Goal: Task Accomplishment & Management: Complete application form

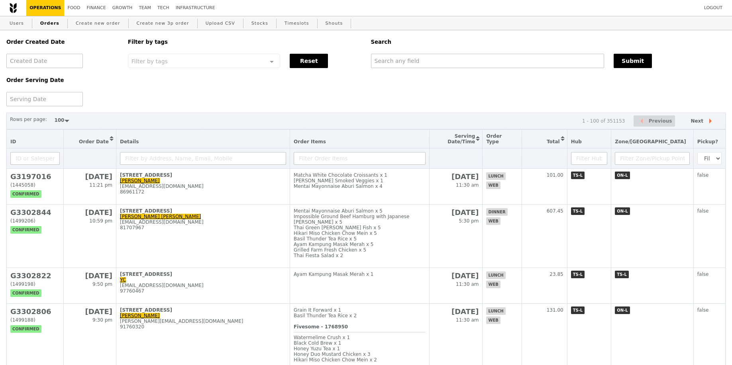
select select "100"
click at [474, 64] on input "text" at bounding box center [486, 61] width 233 height 14
type input "alka"
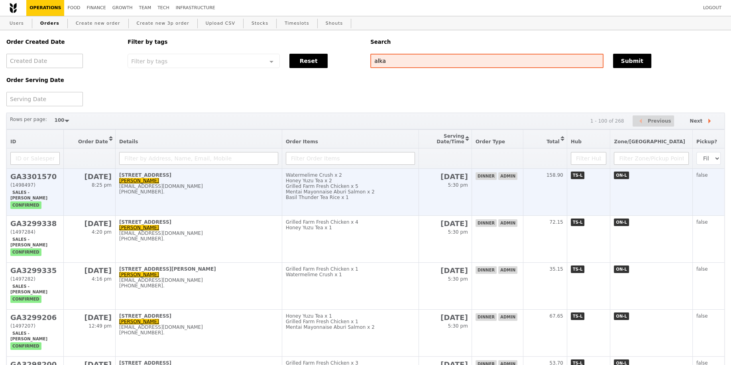
click at [358, 206] on td "Watermelime Crush x 2 Honey Yuzu Tea x 2 Grilled Farm Fresh Chicken x 5 Mentai …" at bounding box center [350, 192] width 137 height 47
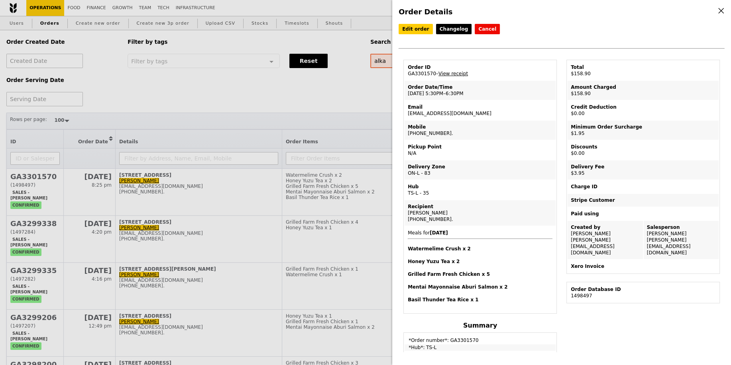
click at [440, 114] on td "Email alka@podiumsociety.com" at bounding box center [479, 110] width 151 height 19
copy td "[EMAIL_ADDRESS][DOMAIN_NAME]"
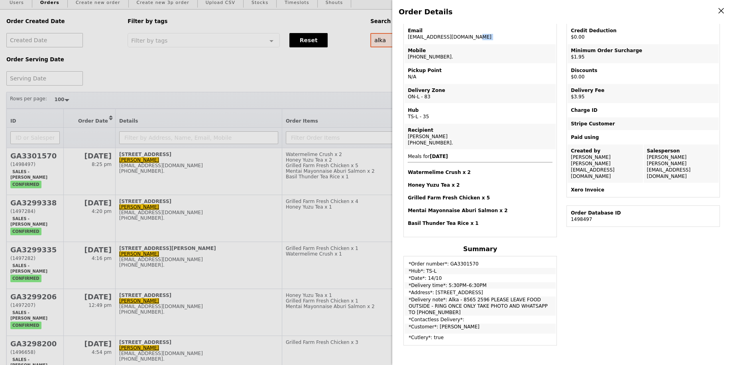
scroll to position [81, 0]
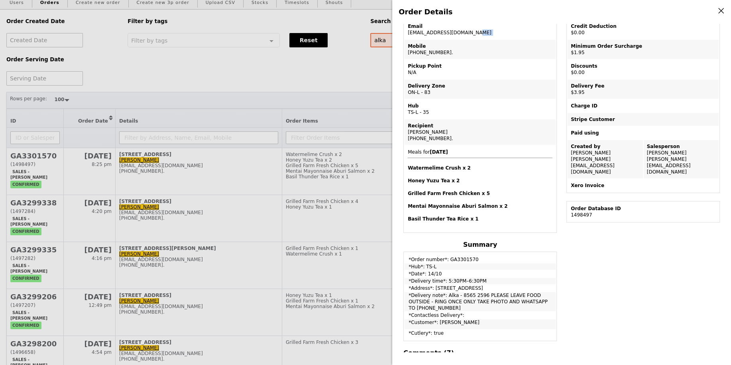
drag, startPoint x: 446, startPoint y: 292, endPoint x: 450, endPoint y: 305, distance: 14.1
click at [450, 305] on td "*Delivery note*: Alka - 8565 2596 PLEASE LEAVE FOOD OUTSIDE - RING ONCE ONLY TA…" at bounding box center [479, 301] width 151 height 19
copy td "Alka - 8565 2596 PLEASE LEAVE FOOD OUTSIDE - RING ONCE ONLY TAKE PHOTO AND WHAT…"
click at [200, 144] on div "Order Details Edit order Changelog Cancel Order ID GA3301570 – View receipt Ord…" at bounding box center [365, 182] width 731 height 365
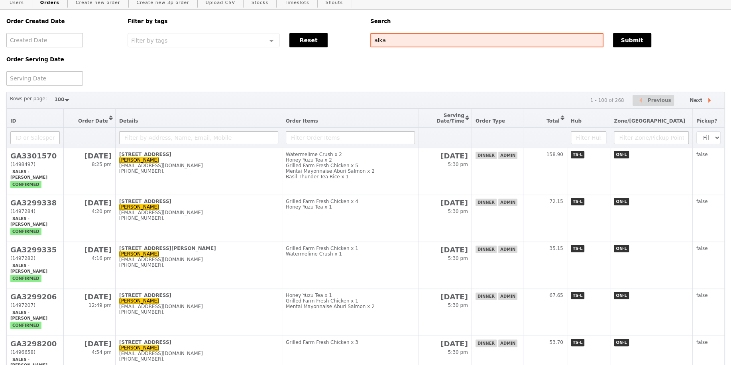
scroll to position [120, 0]
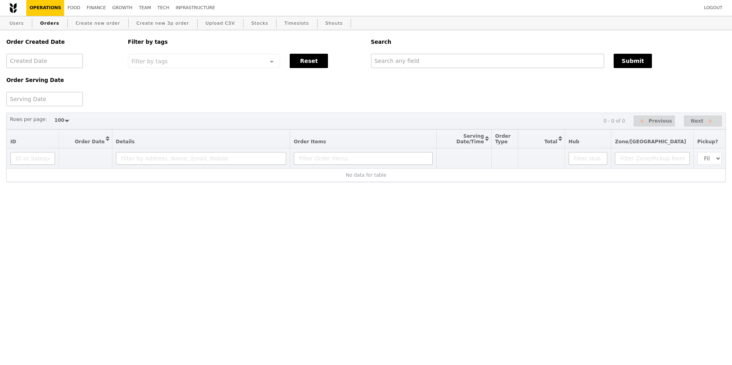
select select "100"
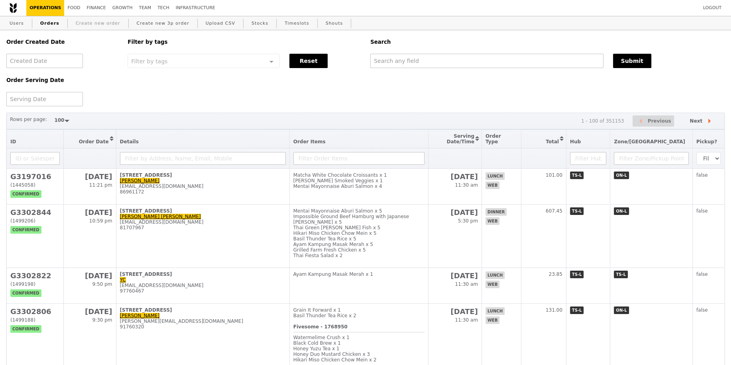
click at [107, 21] on link "Create new order" at bounding box center [98, 23] width 51 height 14
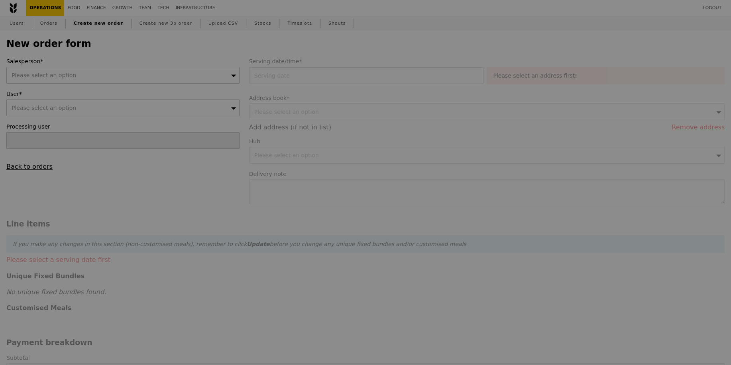
type input "Confirm"
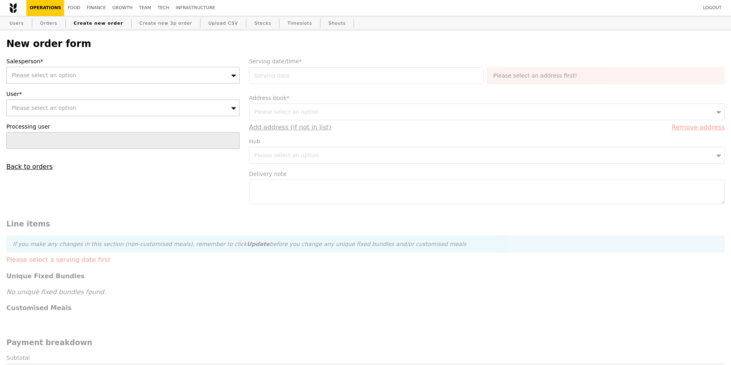
click at [80, 76] on div "Please select an option" at bounding box center [122, 75] width 233 height 17
type input "[PERSON_NAME]"
click at [65, 112] on div "Please select an option" at bounding box center [122, 108] width 233 height 17
type input "[EMAIL_ADDRESS][DOMAIN_NAME]"
type input "Confirm"
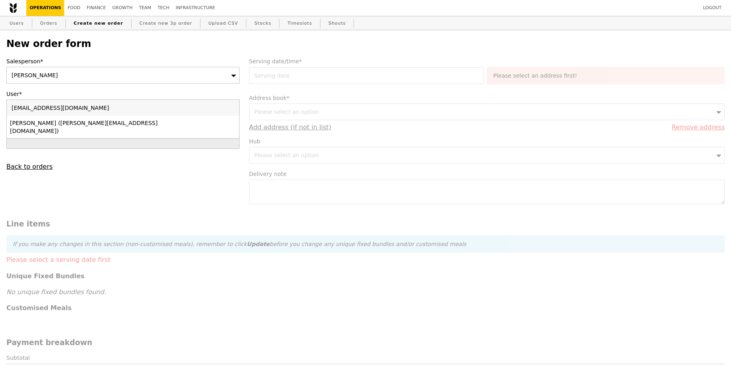
type input "[EMAIL_ADDRESS][DOMAIN_NAME]"
click at [68, 118] on li "[PERSON_NAME] ([PERSON_NAME][EMAIL_ADDRESS][DOMAIN_NAME])" at bounding box center [123, 127] width 232 height 22
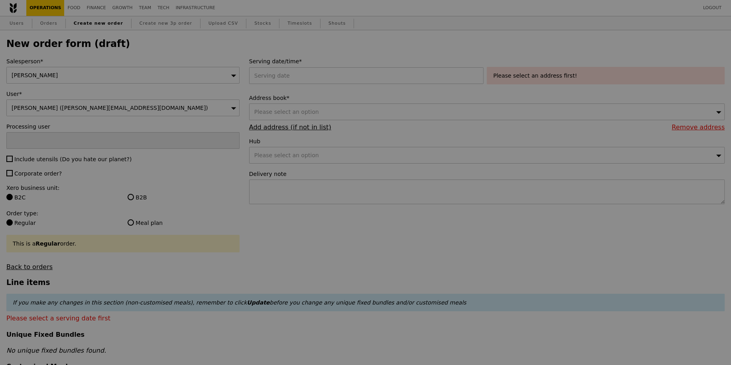
type input "Confirm"
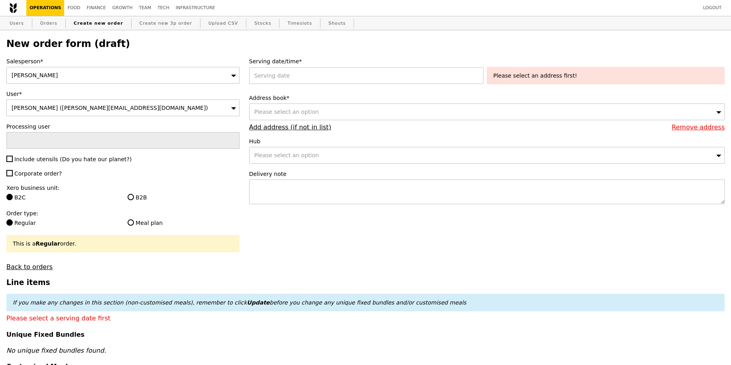
click at [42, 157] on span "Include utensils (Do you hate our planet?)" at bounding box center [72, 159] width 117 height 6
click at [13, 157] on input "Include utensils (Do you hate our planet?)" at bounding box center [9, 159] width 6 height 6
checkbox input "true"
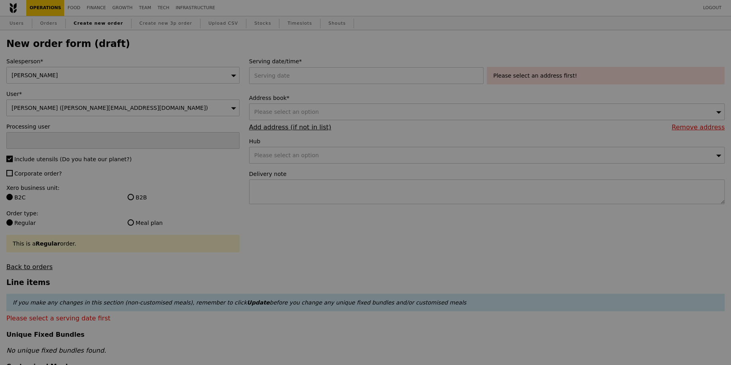
type input "Confirm"
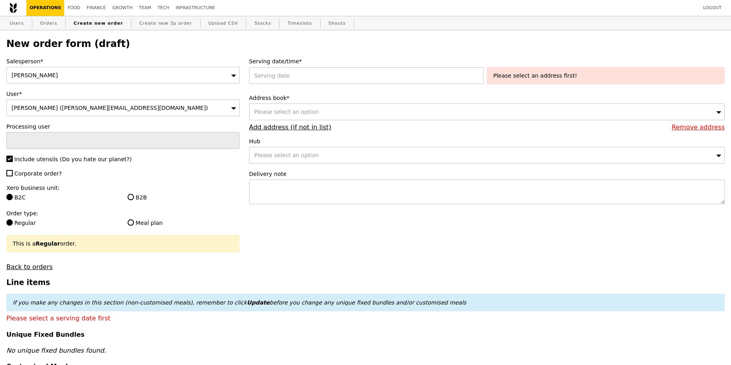
click at [37, 172] on span "Corporate order?" at bounding box center [37, 174] width 47 height 6
click at [13, 172] on input "Corporate order?" at bounding box center [9, 173] width 6 height 6
checkbox input "true"
click at [133, 198] on label "B2B" at bounding box center [183, 198] width 112 height 8
click at [133, 198] on input "B2B" at bounding box center [130, 197] width 6 height 6
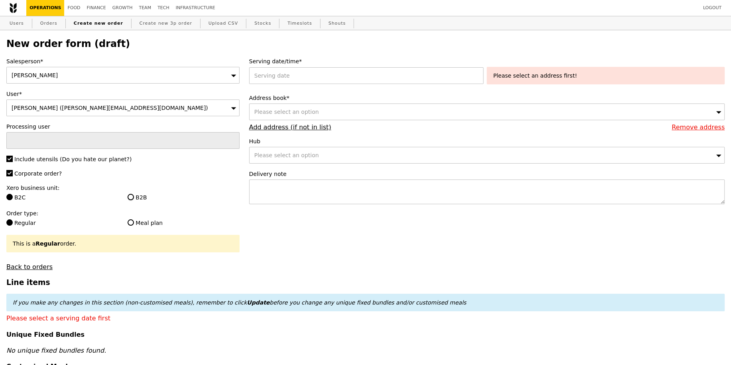
radio input "true"
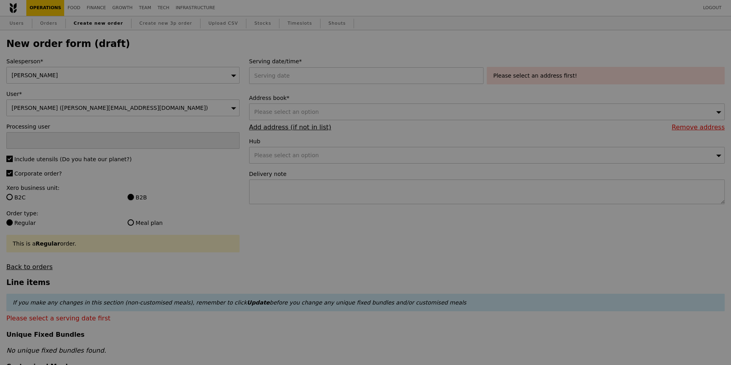
type input "Confirm"
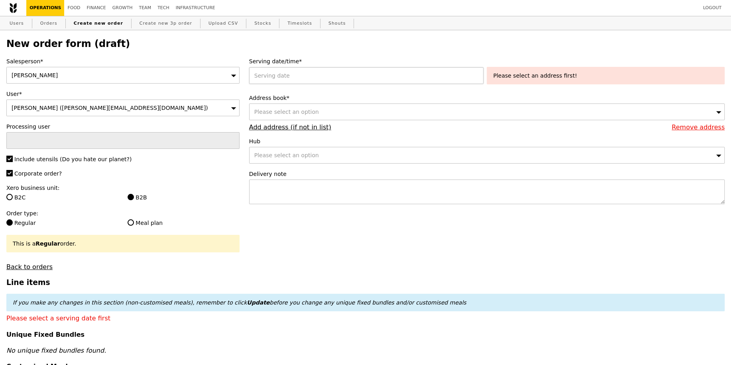
click at [282, 81] on div at bounding box center [368, 75] width 238 height 17
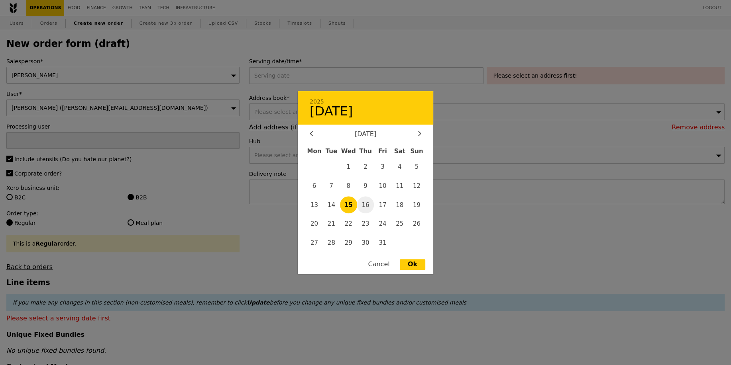
click at [363, 207] on span "16" at bounding box center [365, 204] width 17 height 17
type input "[DATE]"
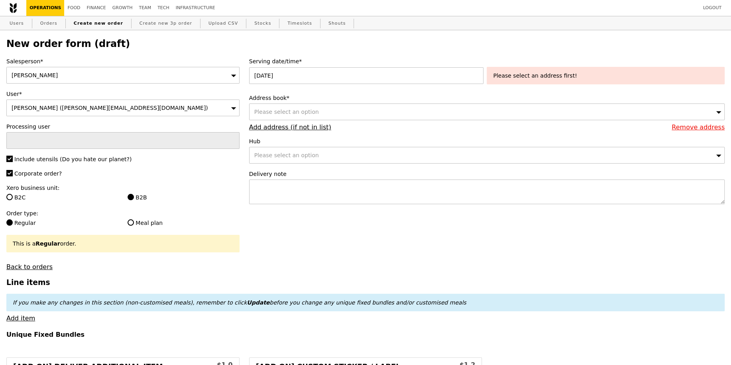
click at [302, 109] on span "Please select an option" at bounding box center [286, 112] width 65 height 6
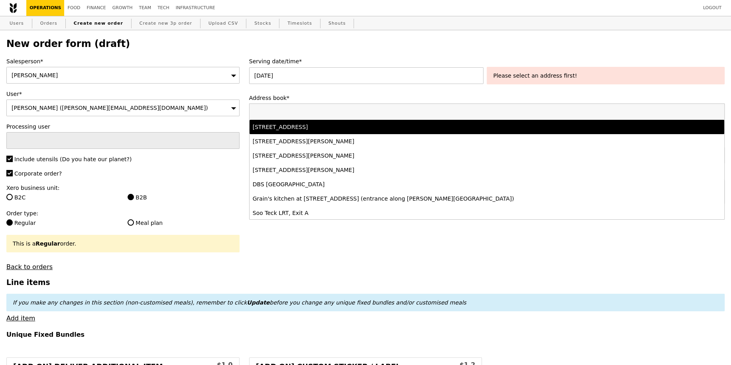
click at [345, 127] on div "[STREET_ADDRESS]" at bounding box center [428, 127] width 351 height 8
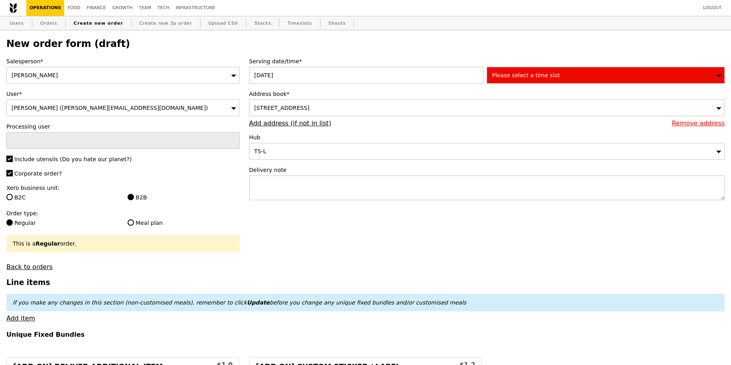
type input "Confirm"
click at [531, 76] on span "Please select a time slot" at bounding box center [526, 75] width 68 height 6
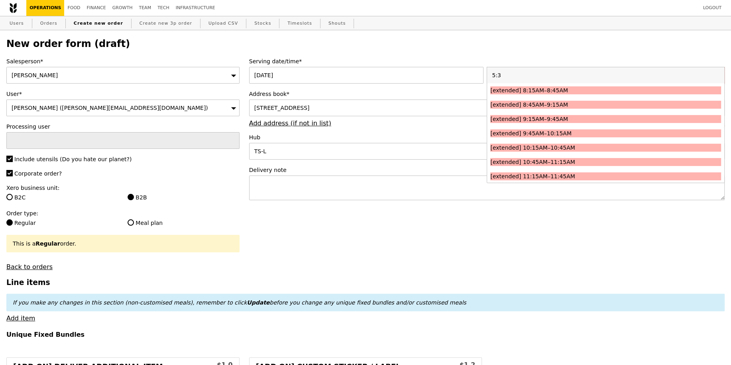
type input "5:30"
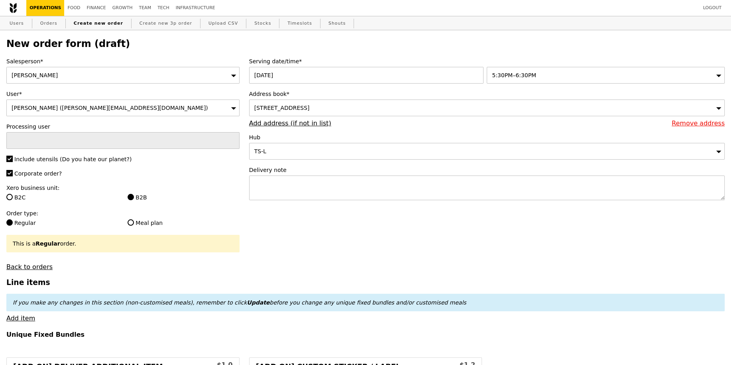
type input "Confirm"
click at [314, 186] on textarea at bounding box center [486, 188] width 475 height 25
paste textarea "Alka - 8565 2596 PLEASE LEAVE FOOD OUTSIDE - RING ONCE ONLY TAKE PHOTO AND WHAT…"
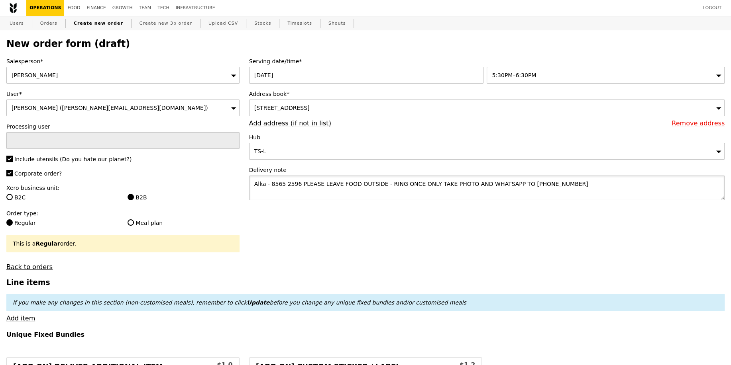
type textarea "Alka - 8565 2596 PLEASE LEAVE FOOD OUTSIDE - RING ONCE ONLY TAKE PHOTO AND WHAT…"
type input "Confirm"
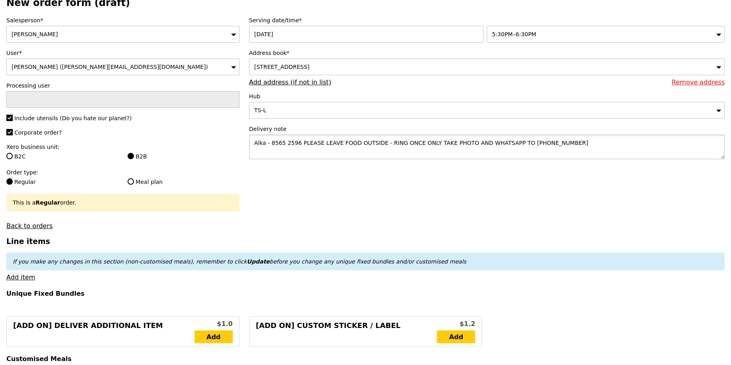
scroll to position [161, 0]
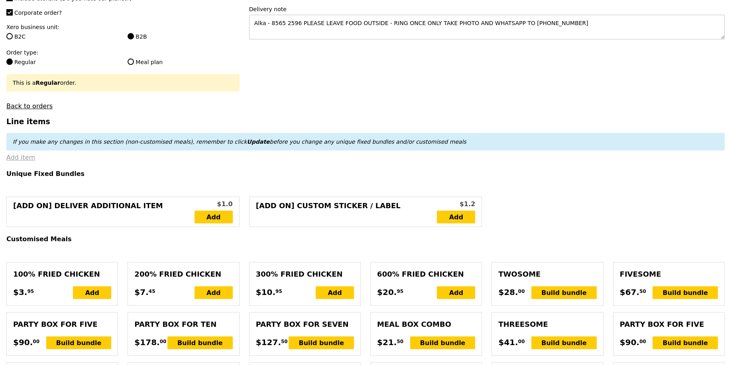
click at [18, 155] on link "Add item" at bounding box center [20, 158] width 29 height 8
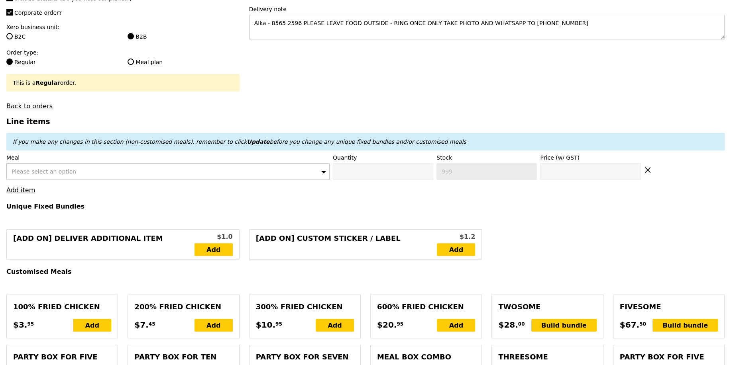
click at [68, 171] on span "Please select an option" at bounding box center [44, 172] width 65 height 6
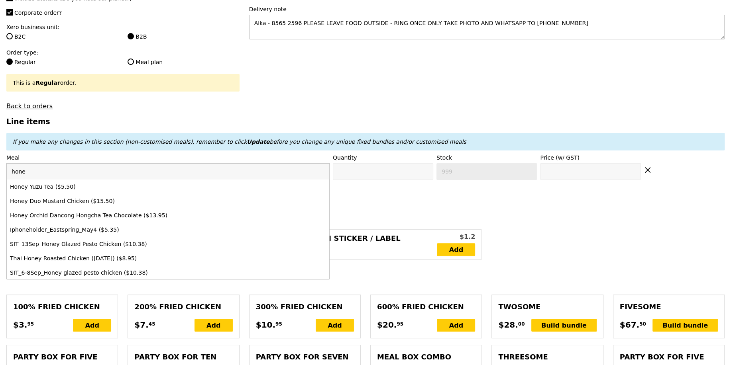
type input "honey"
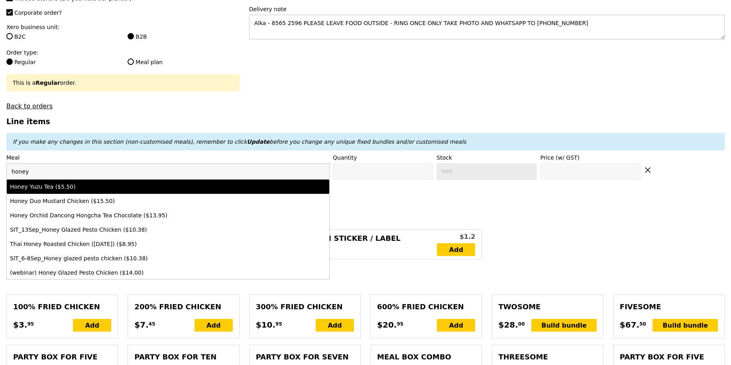
type input "Confirm anyway"
type input "0"
type input "487"
type input "5.5"
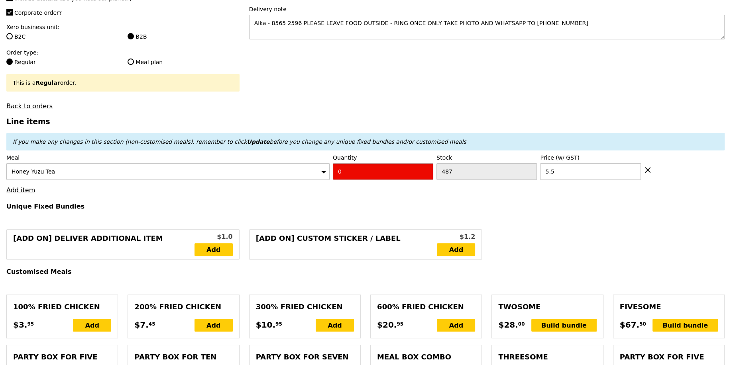
click at [386, 170] on input "0" at bounding box center [383, 171] width 100 height 17
type input "Confirm"
type input "1"
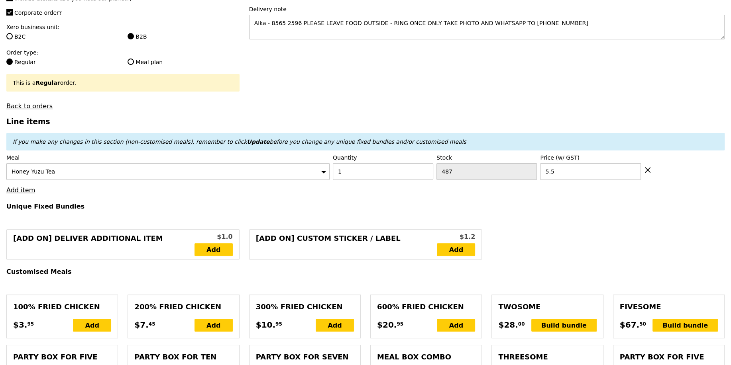
type input "Loading..."
type input "5.50"
type input "1.79"
type input "1.95"
type input "9.82"
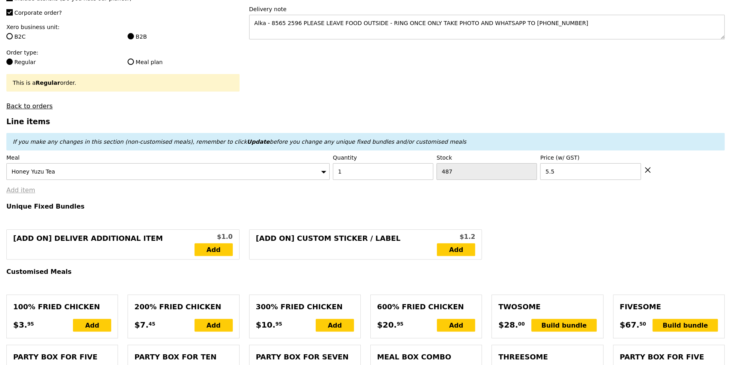
type input "10.70"
type input "18.15"
click at [15, 188] on link "Add item" at bounding box center [20, 190] width 29 height 8
type input "Confirm"
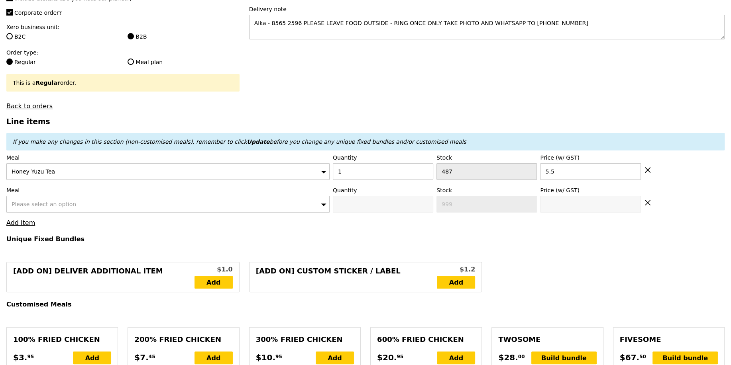
click at [47, 201] on span "Please select an option" at bounding box center [44, 204] width 65 height 6
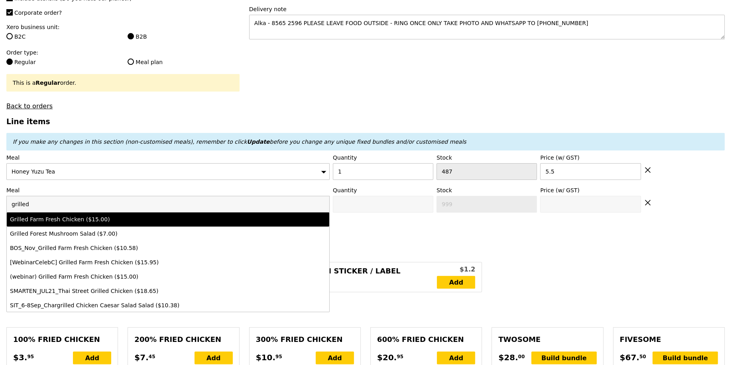
type input "grilled"
click at [69, 221] on div "Grilled Farm Fresh Chicken ($15.00)" at bounding box center [128, 220] width 237 height 8
type input "Confirm anyway"
type input "0"
type input "390"
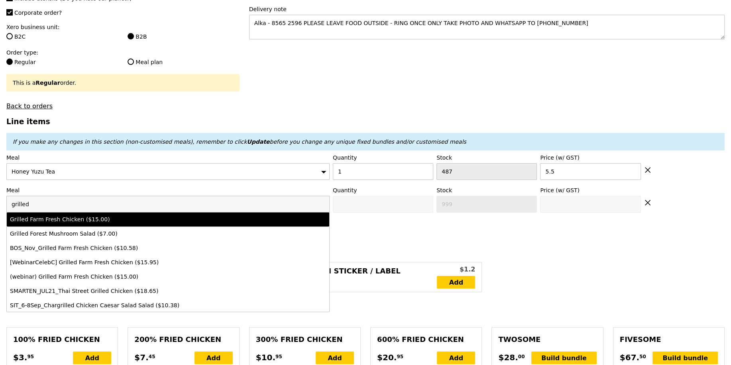
type input "15.0"
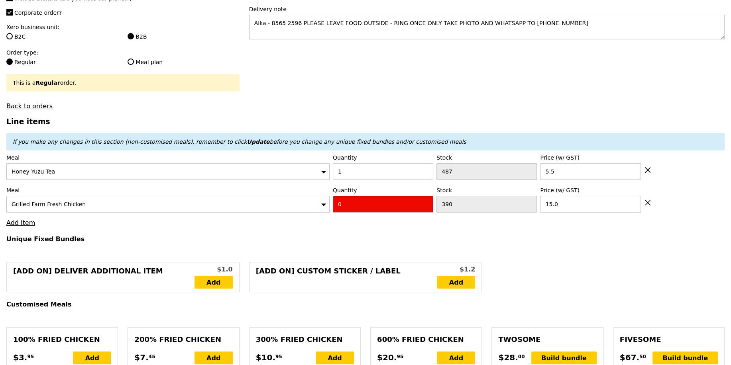
click at [347, 206] on input "0" at bounding box center [383, 204] width 100 height 17
type input "Confirm"
type input "1"
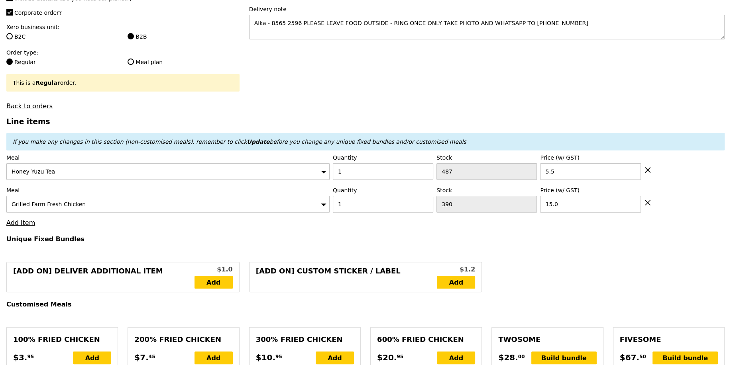
type input "Loading..."
click at [27, 219] on link "Add item" at bounding box center [20, 223] width 29 height 8
type input "20.50"
type input "8.44"
type input "9.20"
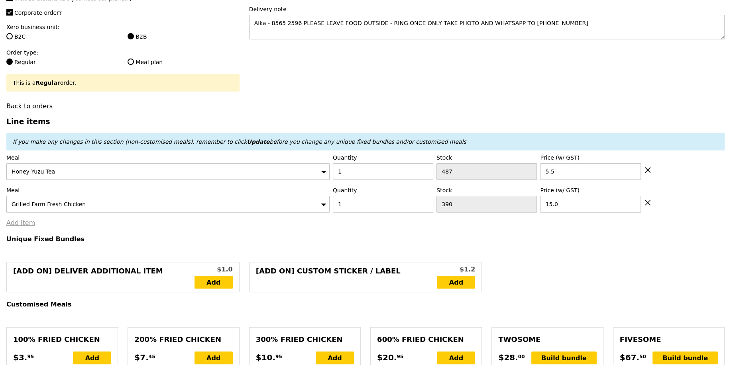
type input "31.65"
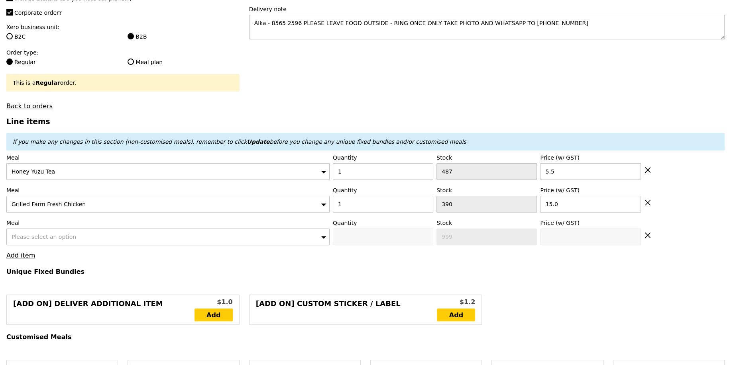
click at [59, 234] on span "Please select an option" at bounding box center [44, 237] width 65 height 6
type input "Confirm"
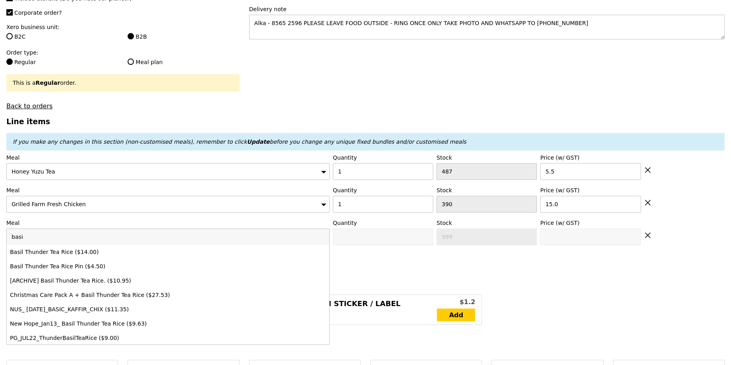
type input "basil"
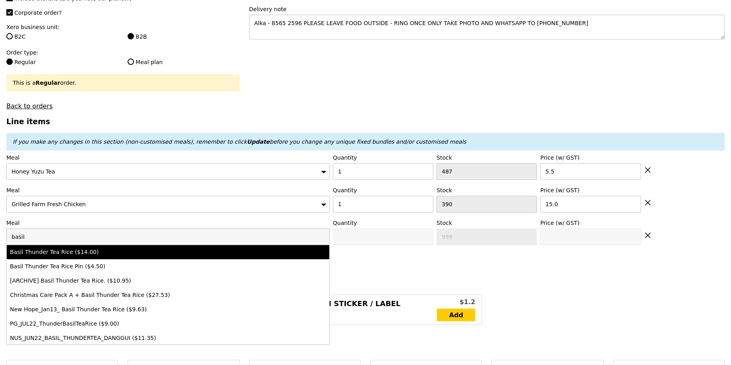
type input "Confirm anyway"
type input "0"
type input "479"
type input "14.0"
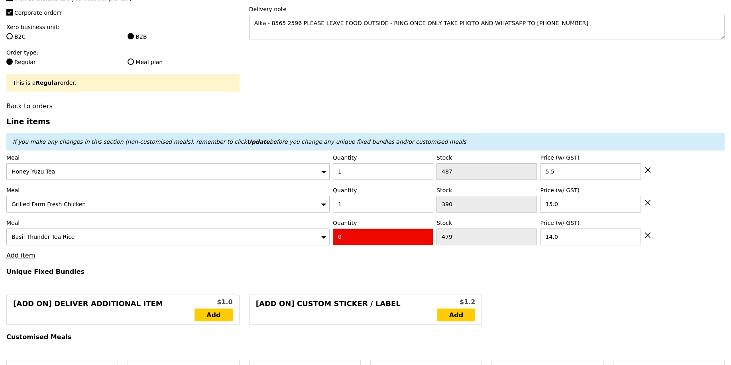
click at [355, 235] on input "0" at bounding box center [383, 237] width 100 height 17
type input "Confirm"
type input "1"
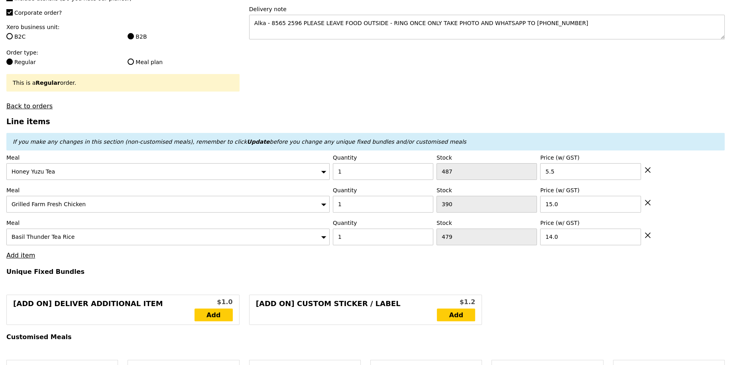
type input "Loading..."
type input "34.50"
type input "7.16"
type input "7.80"
type input "44.25"
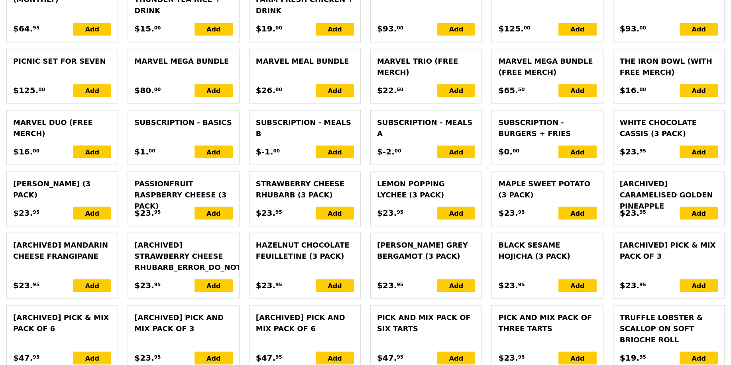
scroll to position [1830, 0]
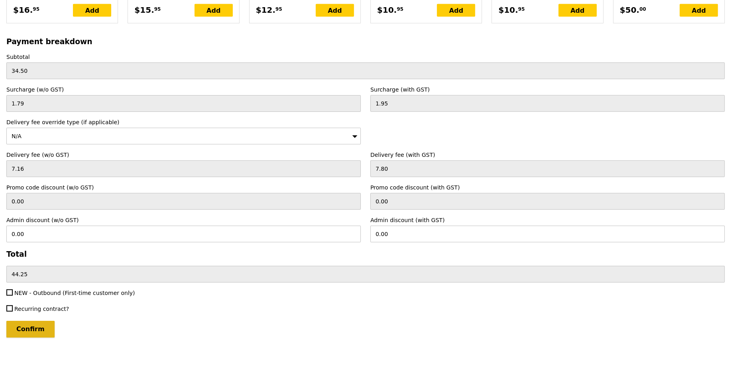
click at [45, 321] on input "Confirm" at bounding box center [30, 329] width 48 height 17
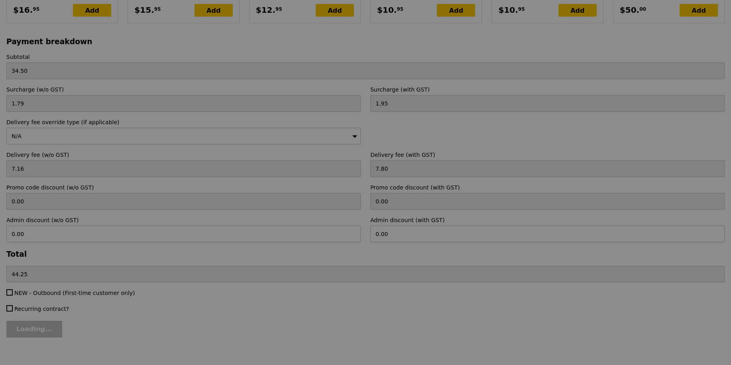
type input "Loading..."
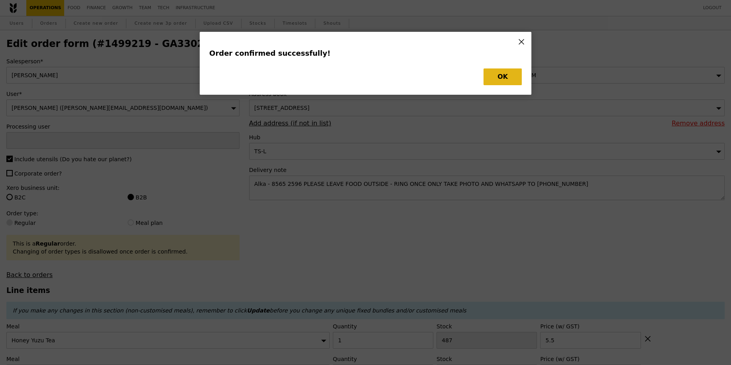
type input "[PERSON_NAME]"
type input "Loading..."
checkbox input "false"
type input "479"
type input "14.00"
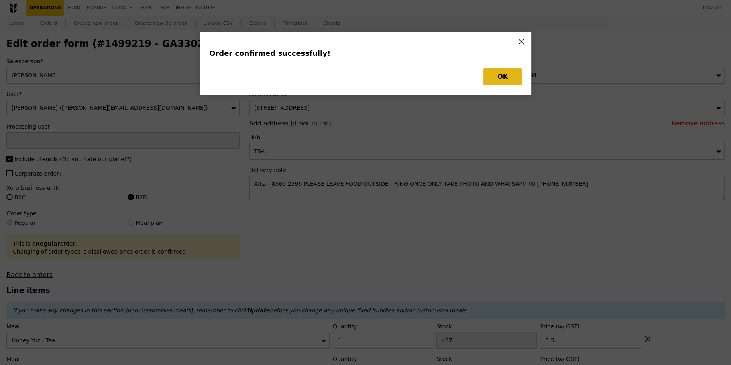
type input "15.00"
type input "487"
type input "5.50"
type input "478"
type input "389"
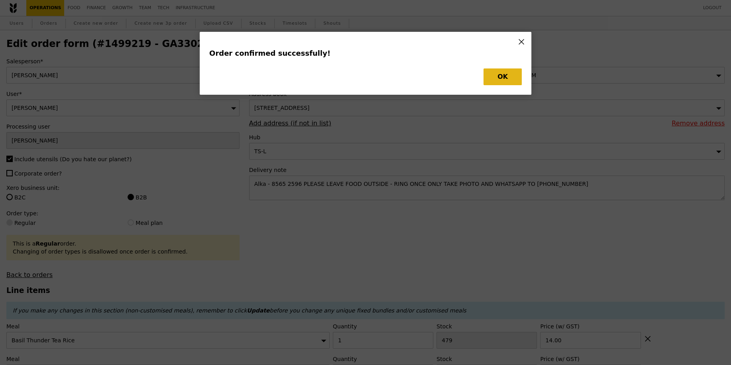
type input "486"
type input "Update"
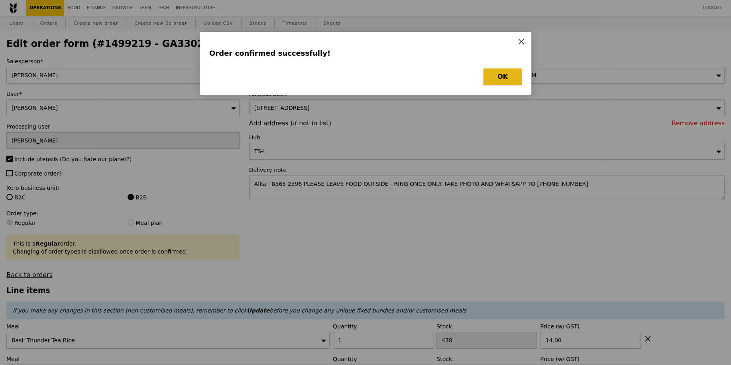
click at [505, 76] on button "OK" at bounding box center [502, 77] width 38 height 17
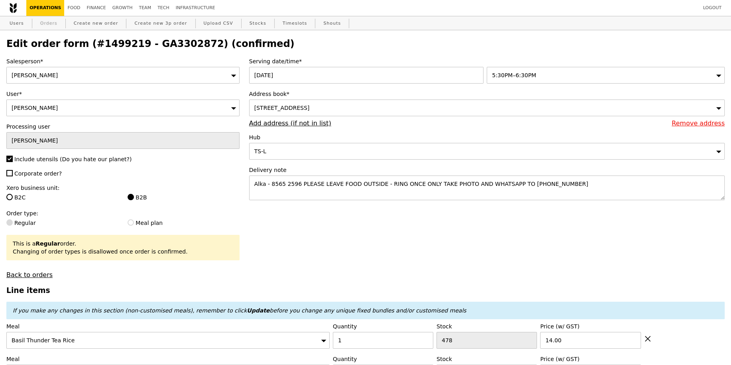
click at [44, 27] on link "Orders" at bounding box center [49, 23] width 24 height 14
select select "100"
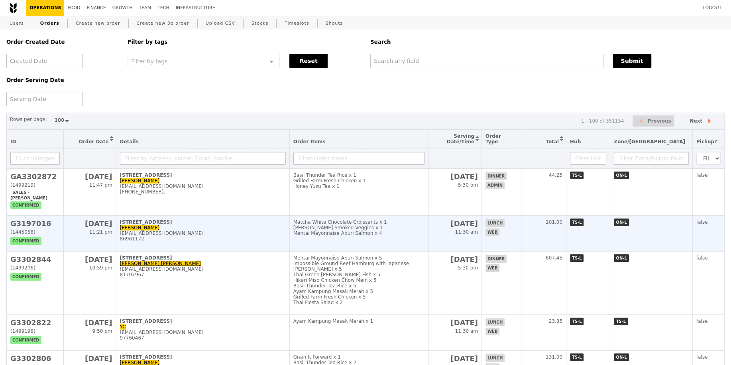
click at [425, 225] on div "[PERSON_NAME] Smoked Veggies x 1" at bounding box center [358, 228] width 131 height 6
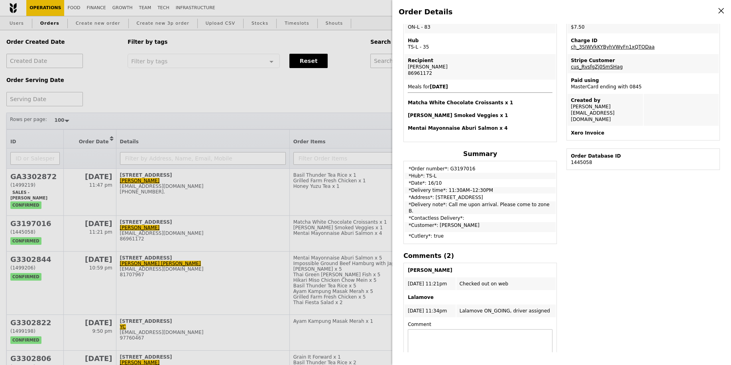
scroll to position [188, 0]
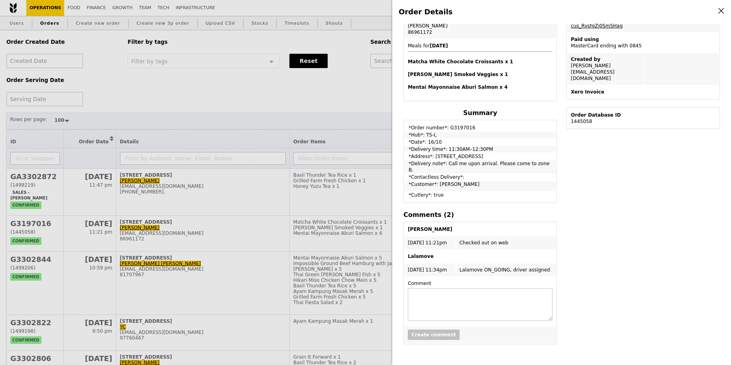
click at [357, 216] on div "Order Details Edit order Changelog Cancel Order ID G3197016 – View receipt | Pi…" at bounding box center [365, 182] width 731 height 365
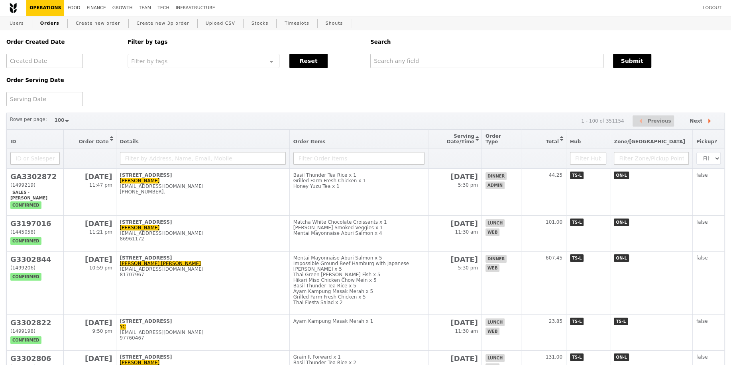
scroll to position [240, 0]
